Goal: Task Accomplishment & Management: Use online tool/utility

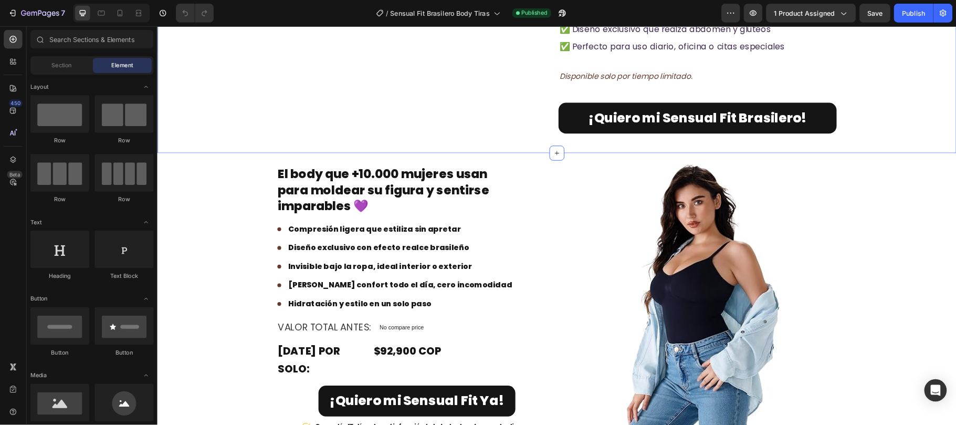
scroll to position [1922, 0]
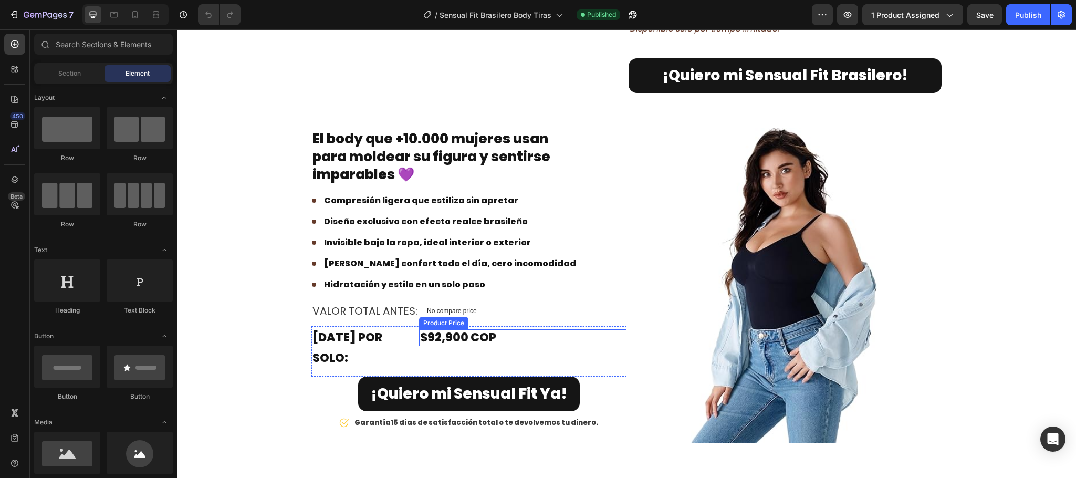
click at [441, 318] on div "$92,900 COP" at bounding box center [522, 337] width 207 height 17
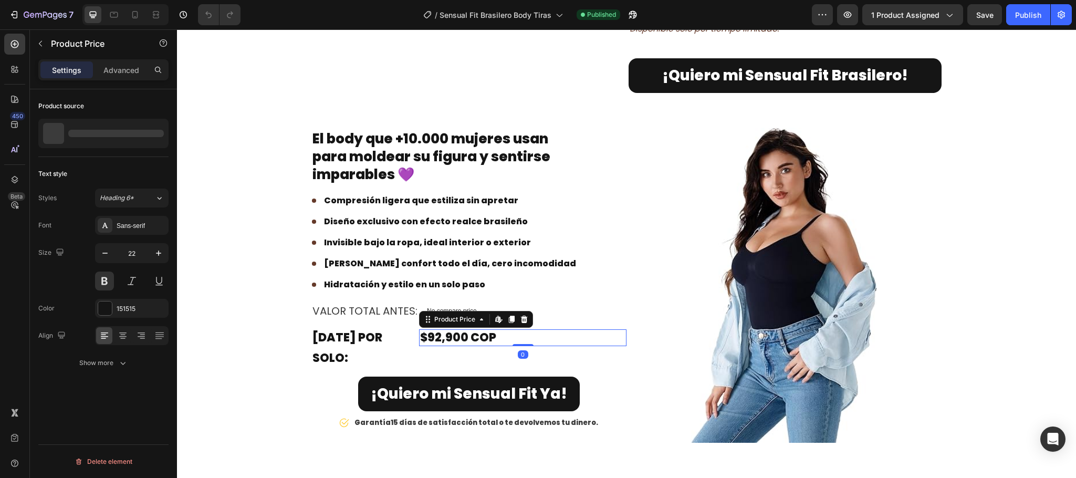
click at [441, 318] on div "$92,900 COP" at bounding box center [522, 337] width 207 height 17
click at [427, 318] on div "$92,900 COP" at bounding box center [522, 337] width 207 height 17
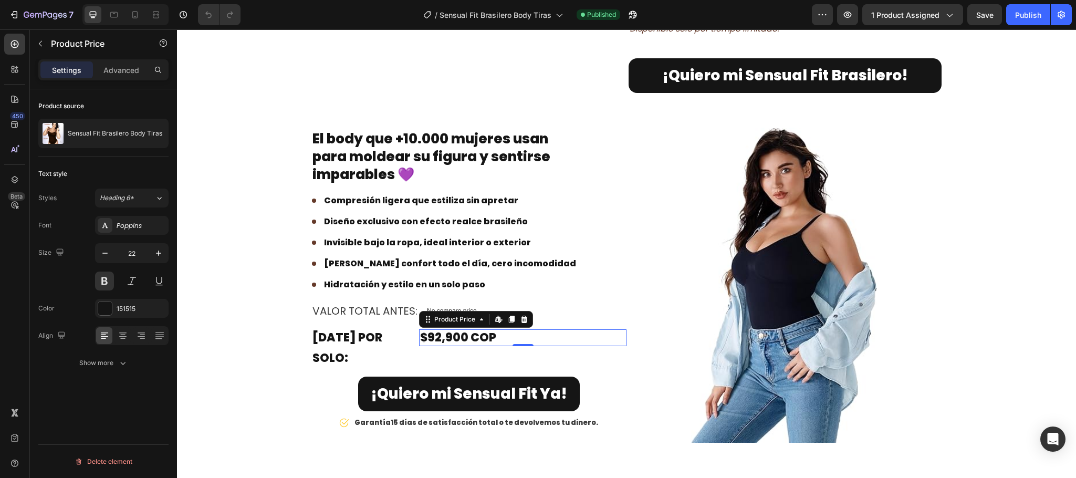
click at [427, 318] on div "$92,900 COP" at bounding box center [522, 337] width 207 height 17
click at [434, 318] on div "$92,900 COP" at bounding box center [522, 337] width 207 height 17
click at [435, 318] on div "$92,900 COP" at bounding box center [522, 337] width 207 height 17
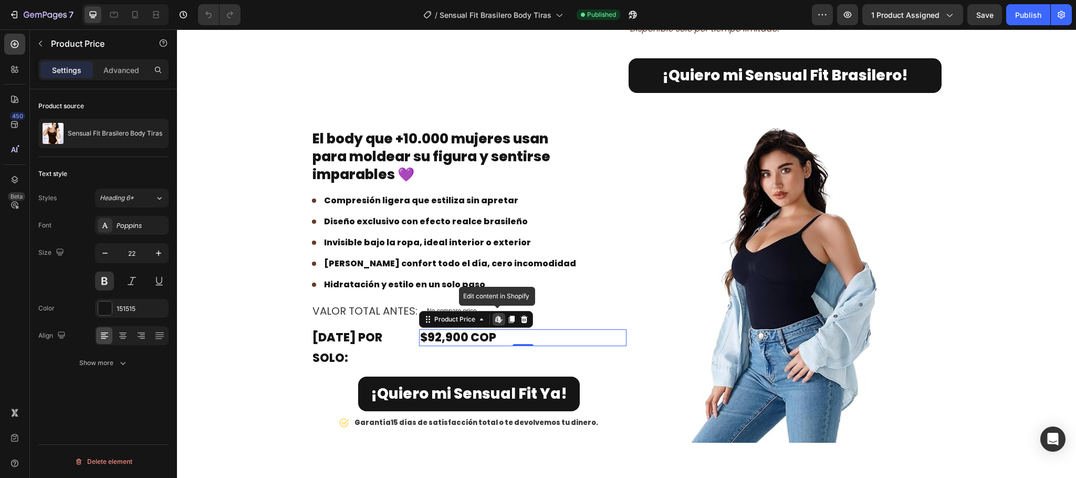
click at [435, 318] on div "$92,900 COP" at bounding box center [522, 337] width 207 height 17
click at [442, 318] on div "$92,900 COP" at bounding box center [522, 337] width 207 height 17
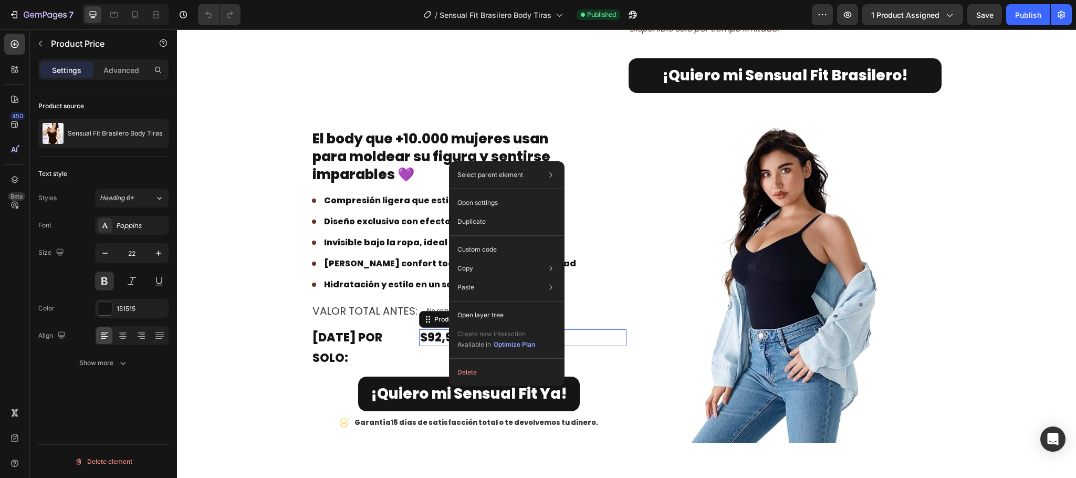
click at [427, 318] on div "$92,900 COP" at bounding box center [522, 337] width 207 height 17
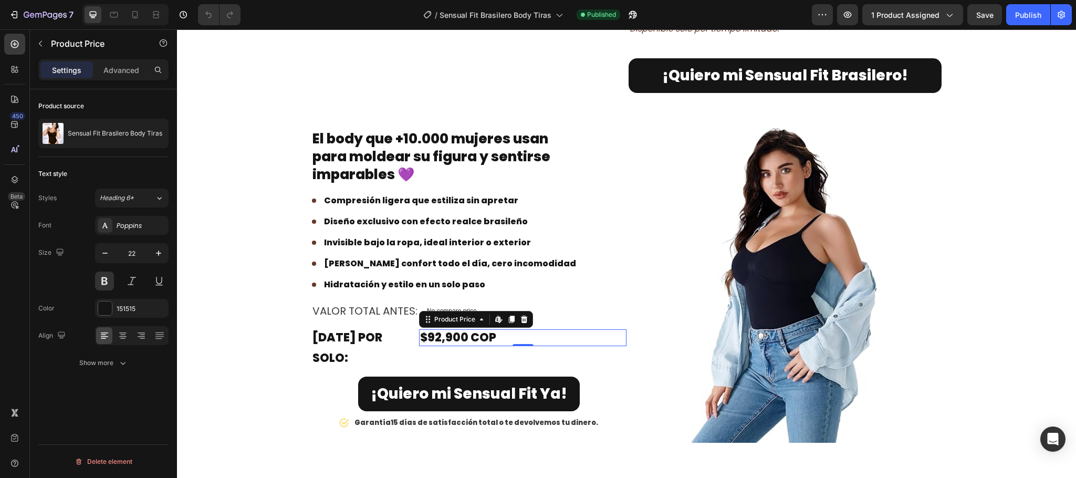
click at [427, 318] on div "$92,900 COP" at bounding box center [522, 337] width 207 height 17
click at [440, 318] on div "$92,900 COP" at bounding box center [522, 337] width 207 height 17
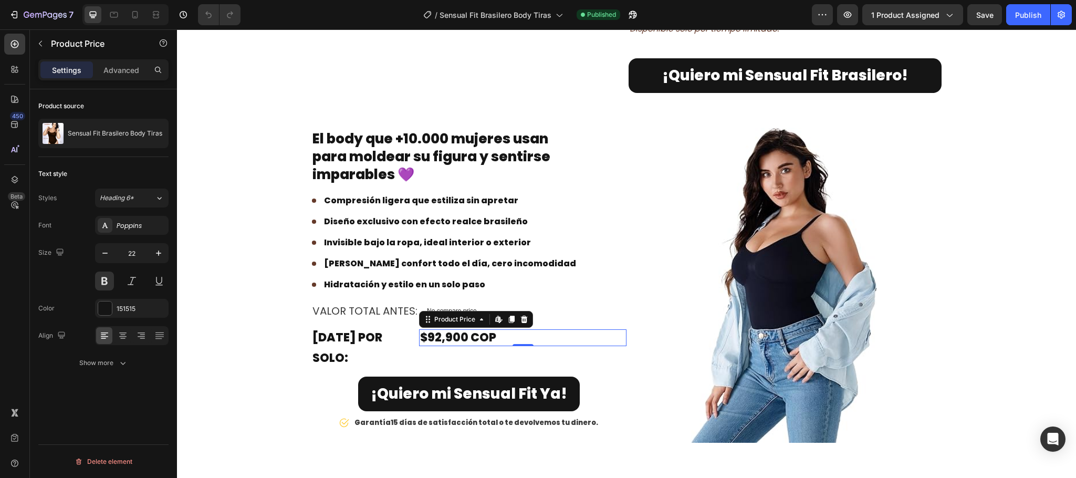
click at [440, 318] on div "$92,900 COP" at bounding box center [522, 337] width 207 height 17
click at [566, 318] on div "Valor total ANTES: Text block No compare price Product Price Row" at bounding box center [468, 310] width 315 height 21
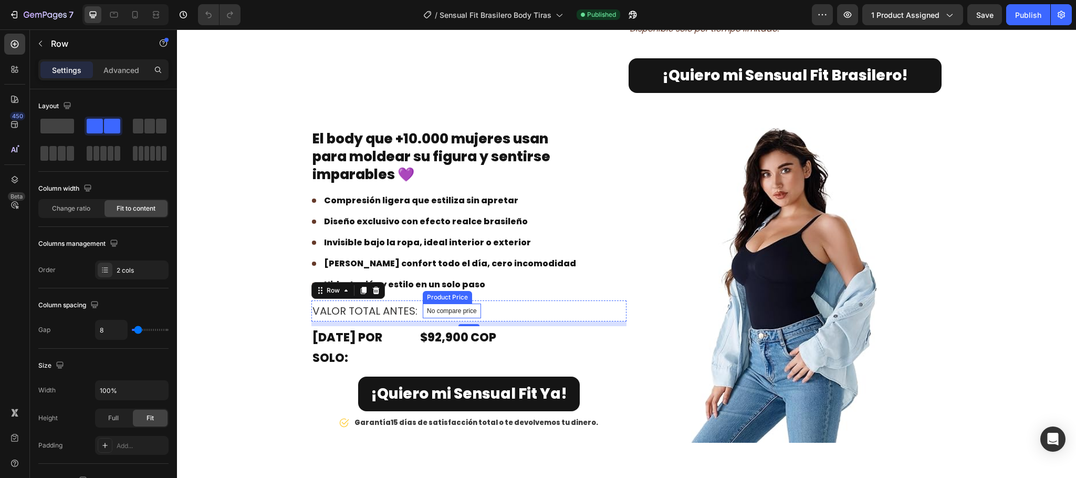
click at [441, 314] on p "No compare price" at bounding box center [452, 311] width 50 height 6
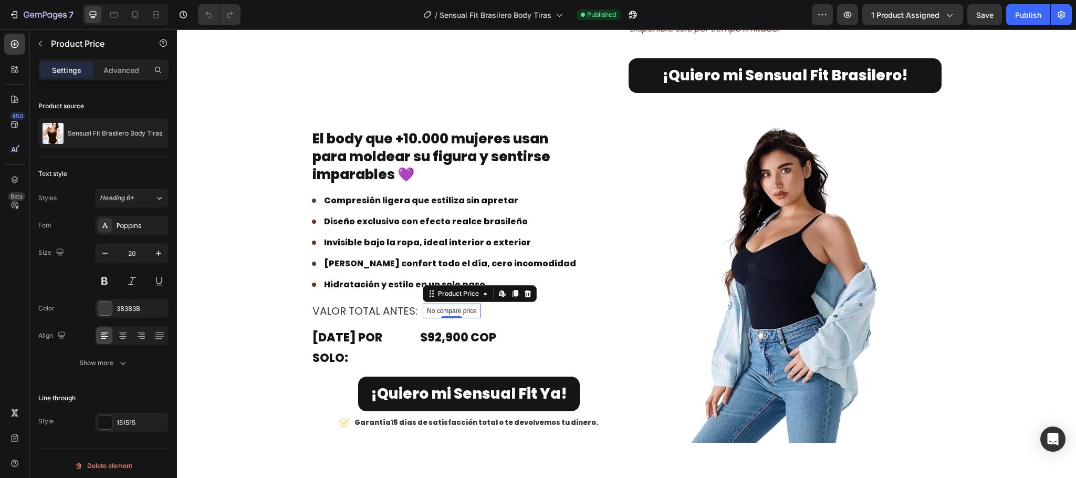
click at [456, 314] on p "No compare price" at bounding box center [452, 311] width 50 height 6
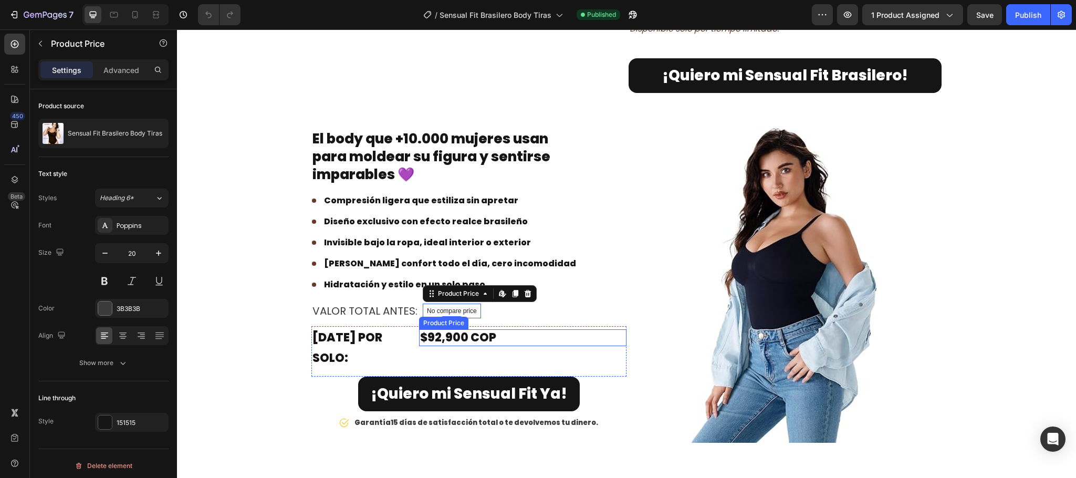
click at [443, 318] on div "$92,900 COP" at bounding box center [522, 337] width 207 height 17
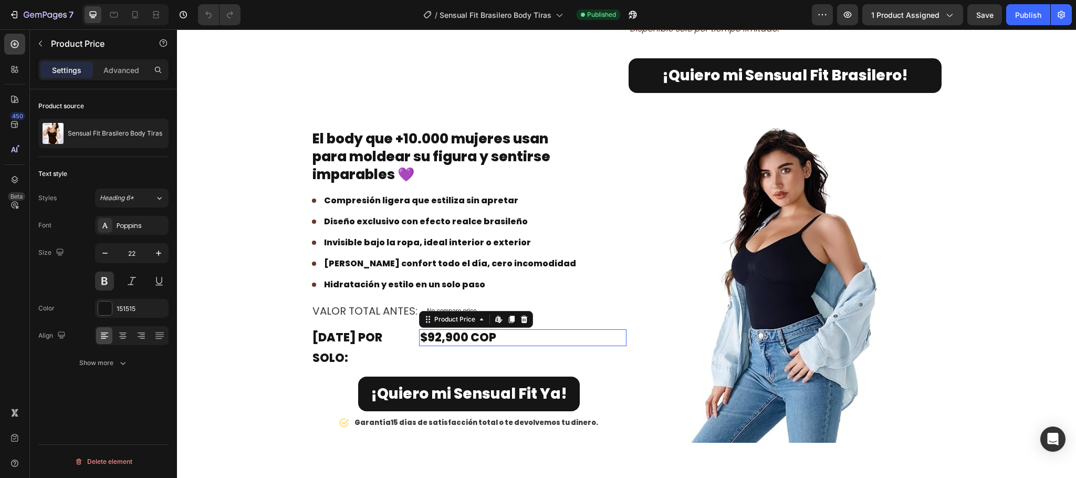
click at [443, 318] on div "$92,900 COP" at bounding box center [522, 337] width 207 height 17
click at [437, 318] on div "Product Price" at bounding box center [454, 319] width 45 height 9
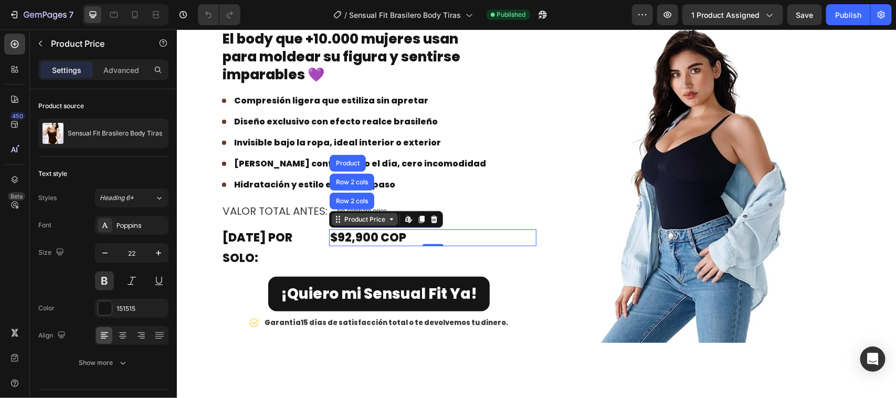
scroll to position [2119, 0]
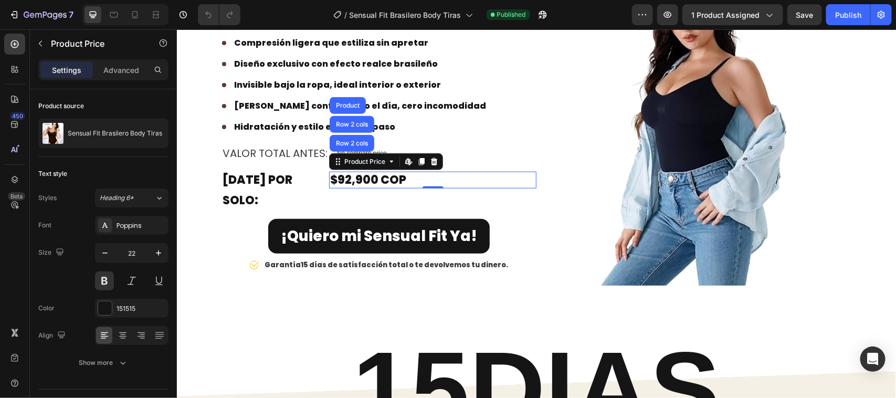
click at [360, 187] on div "$92,900 COP" at bounding box center [432, 179] width 207 height 17
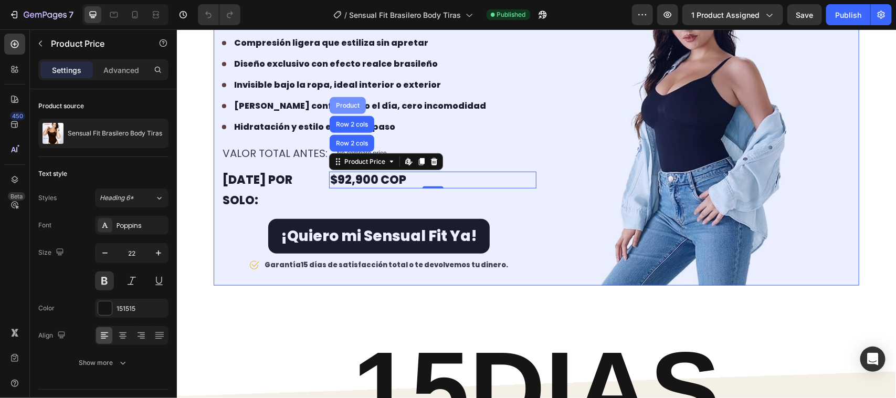
click at [343, 110] on div "Product" at bounding box center [347, 105] width 36 height 17
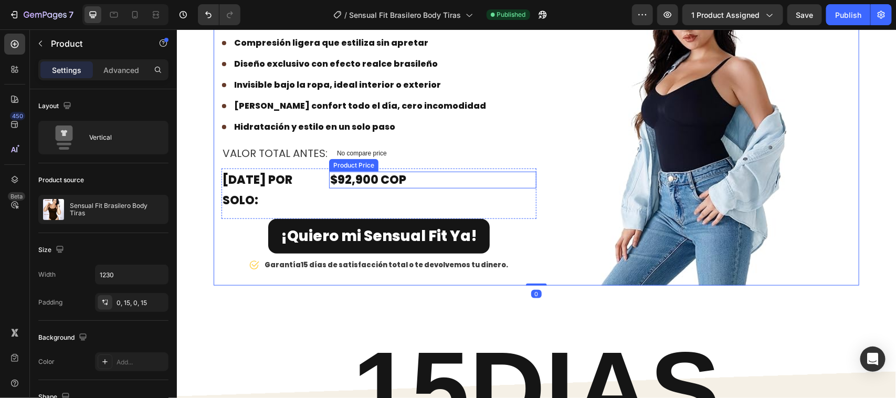
click at [364, 186] on div "$92,900 COP" at bounding box center [432, 179] width 207 height 17
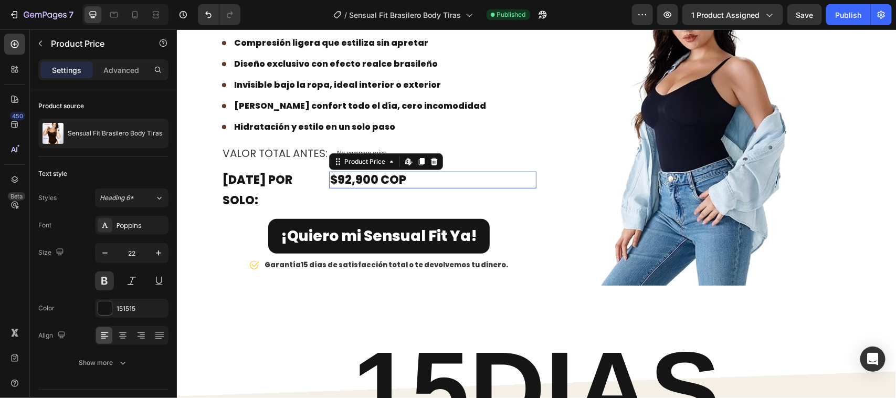
click at [364, 186] on div "$92,900 COP" at bounding box center [432, 179] width 207 height 17
click at [342, 187] on div "$92,900 COP" at bounding box center [432, 179] width 207 height 17
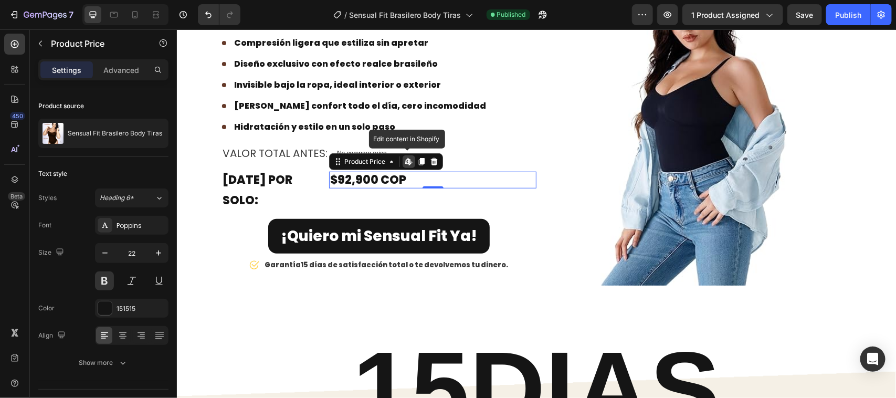
click at [342, 187] on div "$92,900 COP" at bounding box center [432, 179] width 207 height 17
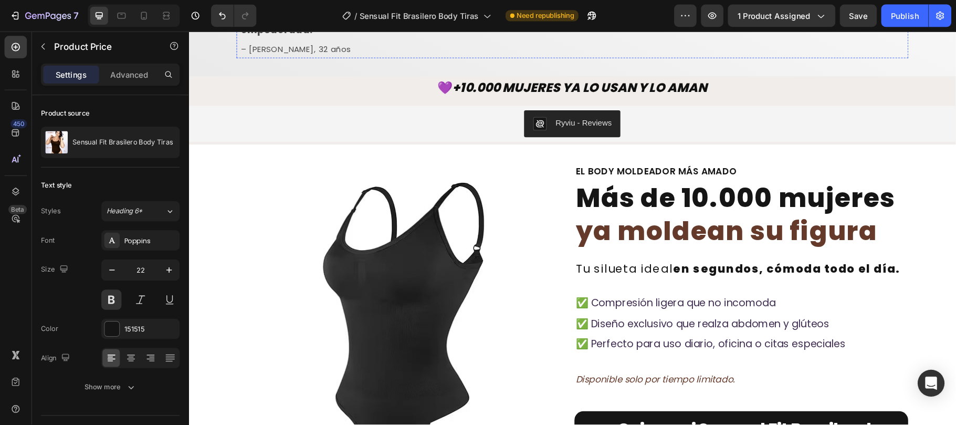
scroll to position [1332, 0]
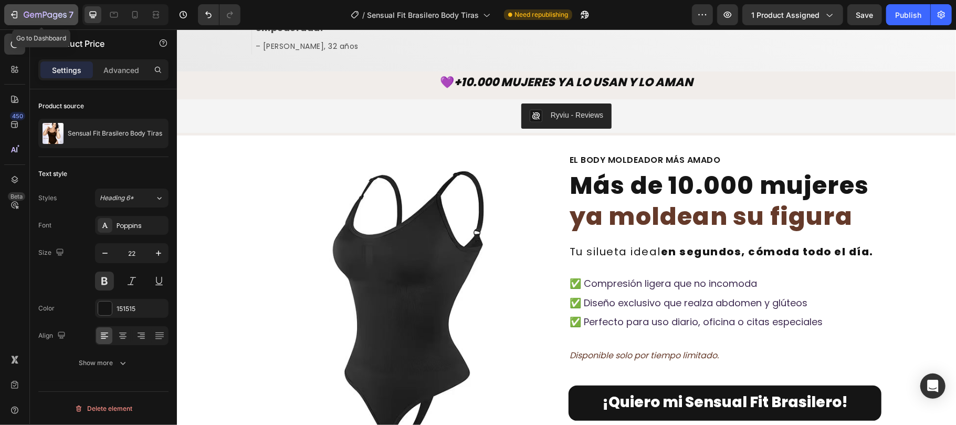
click at [8, 8] on button "7" at bounding box center [41, 14] width 74 height 21
